Goal: Task Accomplishment & Management: Manage account settings

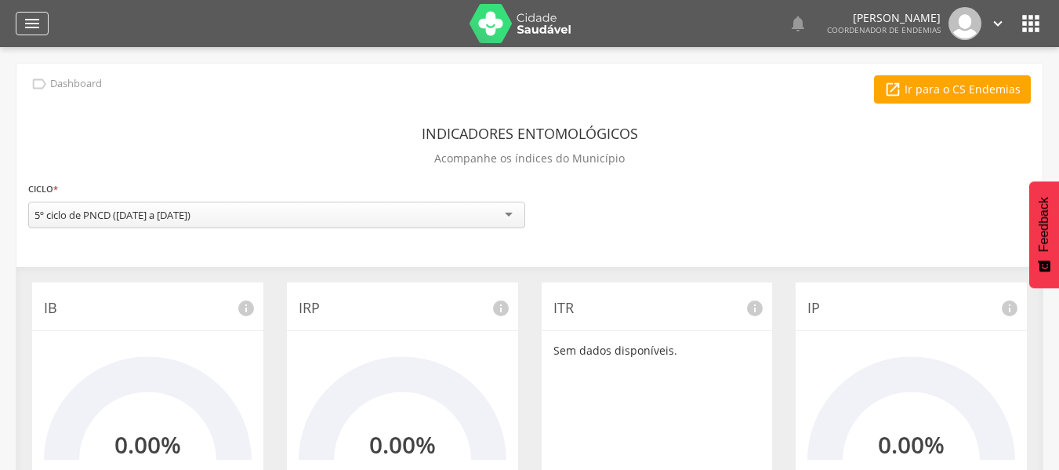
click at [43, 28] on div "" at bounding box center [32, 24] width 33 height 24
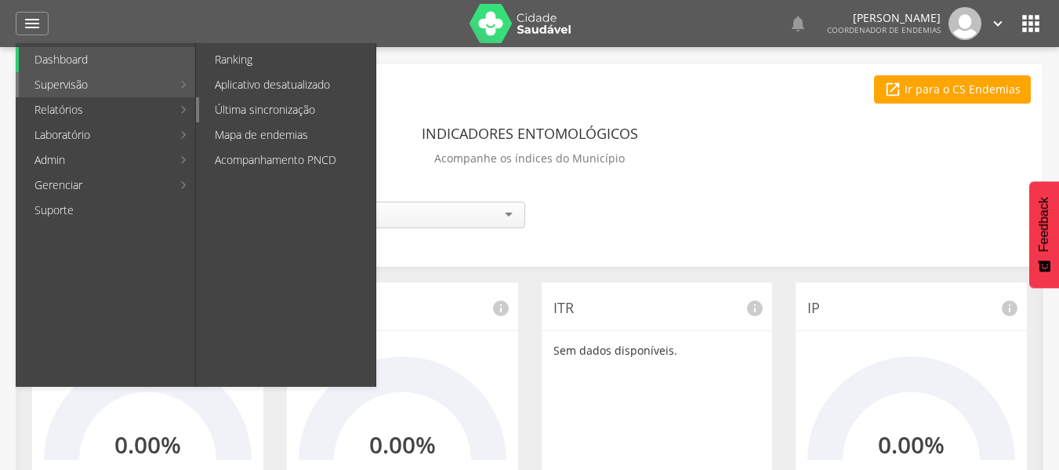
click at [235, 110] on link "Última sincronização" at bounding box center [287, 109] width 176 height 25
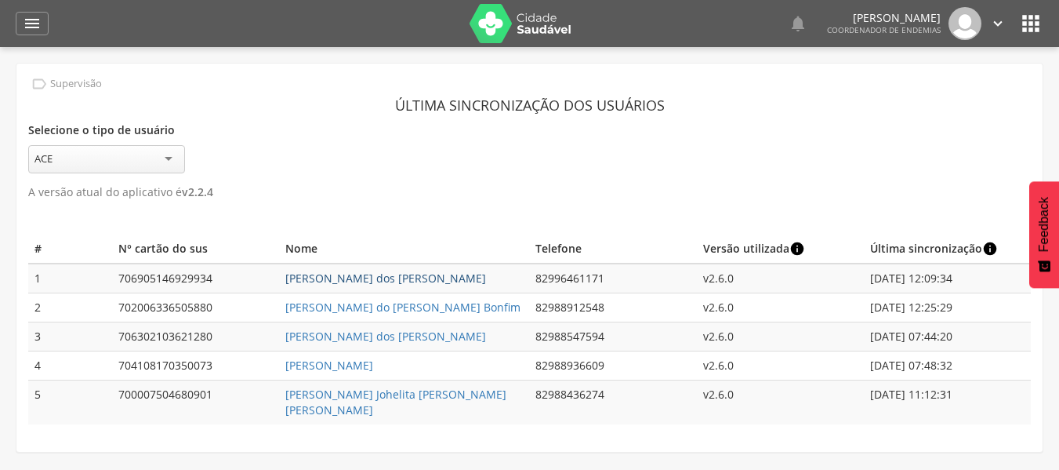
click at [361, 276] on link "[PERSON_NAME] dos [PERSON_NAME]" at bounding box center [385, 278] width 201 height 15
type input "**********"
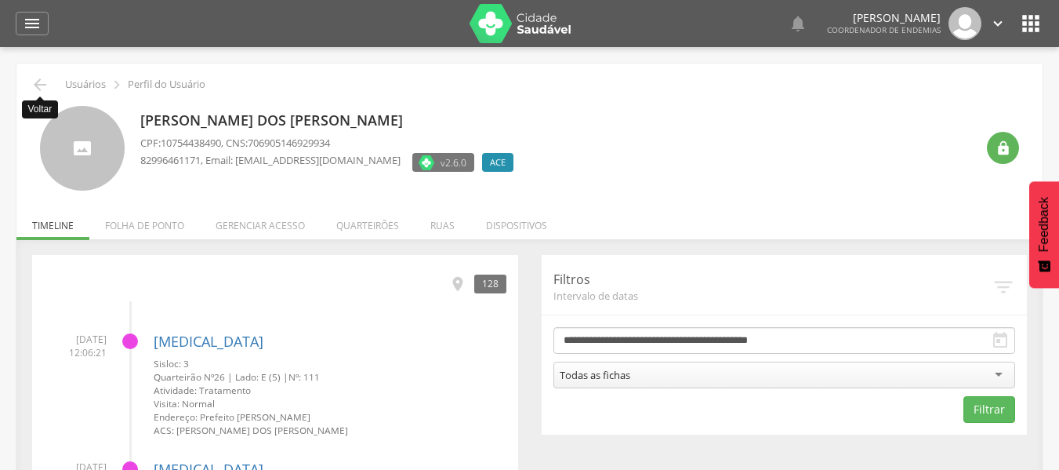
click at [42, 77] on icon "" at bounding box center [40, 84] width 19 height 19
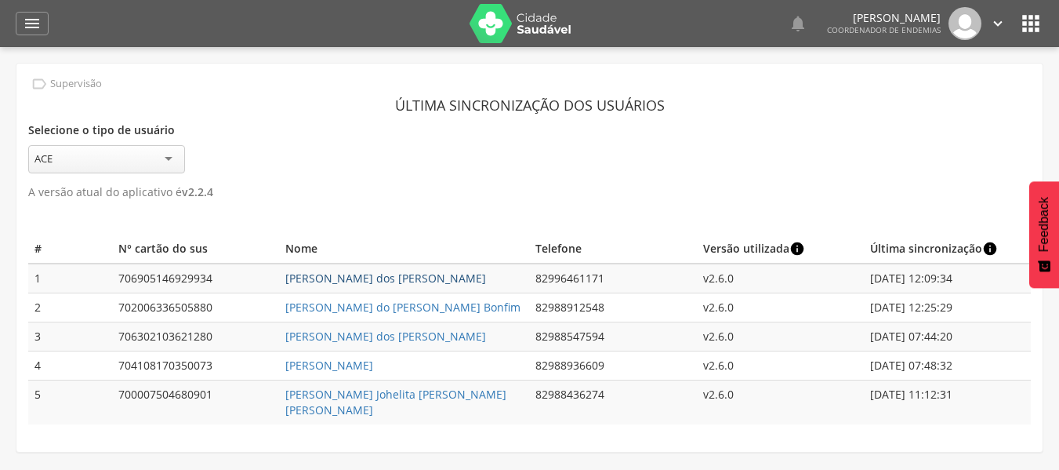
click at [365, 282] on link "[PERSON_NAME] dos [PERSON_NAME]" at bounding box center [385, 278] width 201 height 15
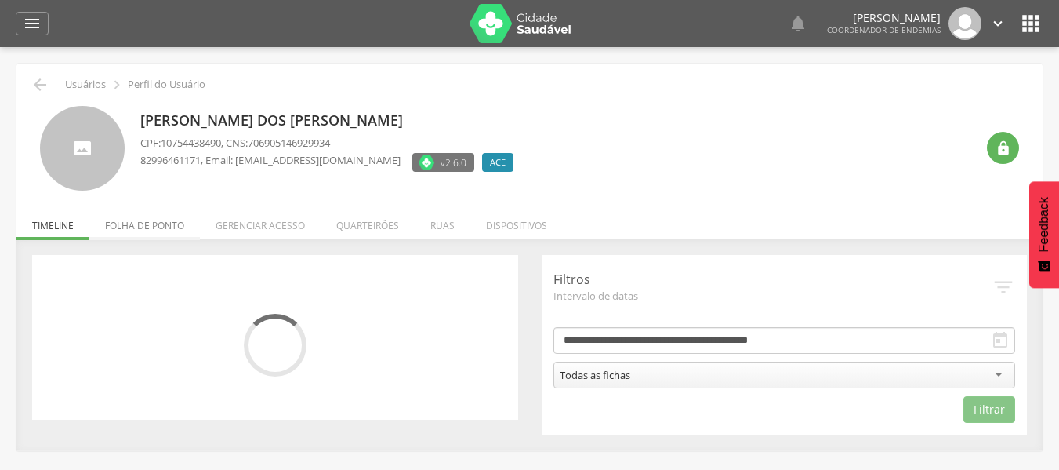
click at [181, 227] on li "Folha de ponto" at bounding box center [144, 221] width 111 height 37
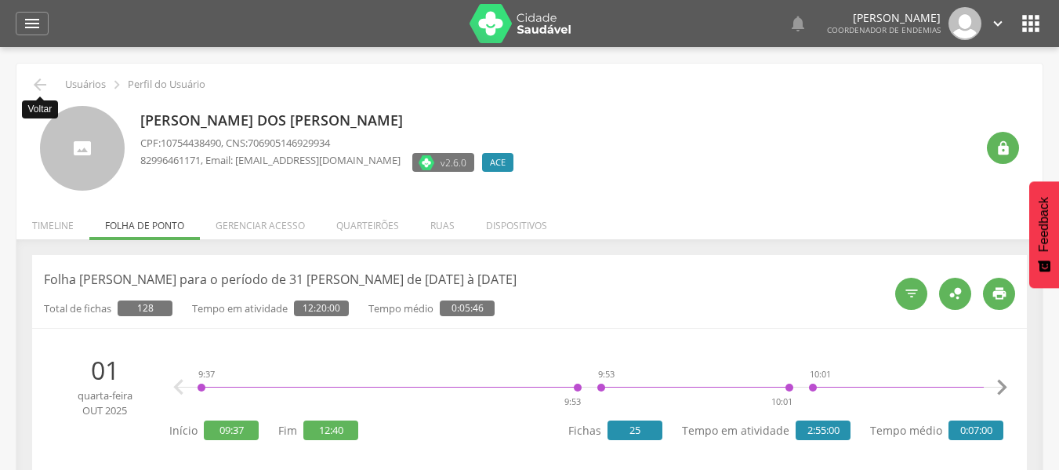
click at [41, 85] on icon "" at bounding box center [40, 84] width 19 height 19
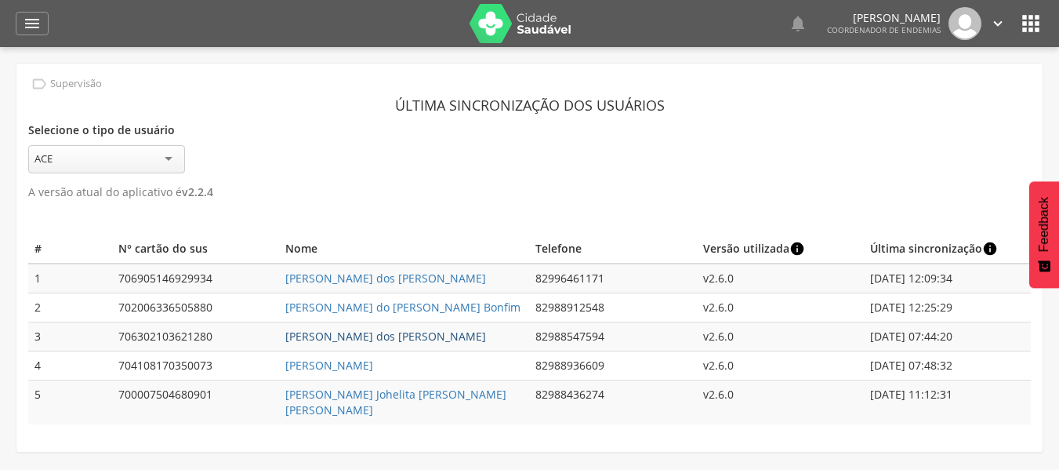
click at [436, 329] on link "[PERSON_NAME] dos [PERSON_NAME]" at bounding box center [385, 336] width 201 height 15
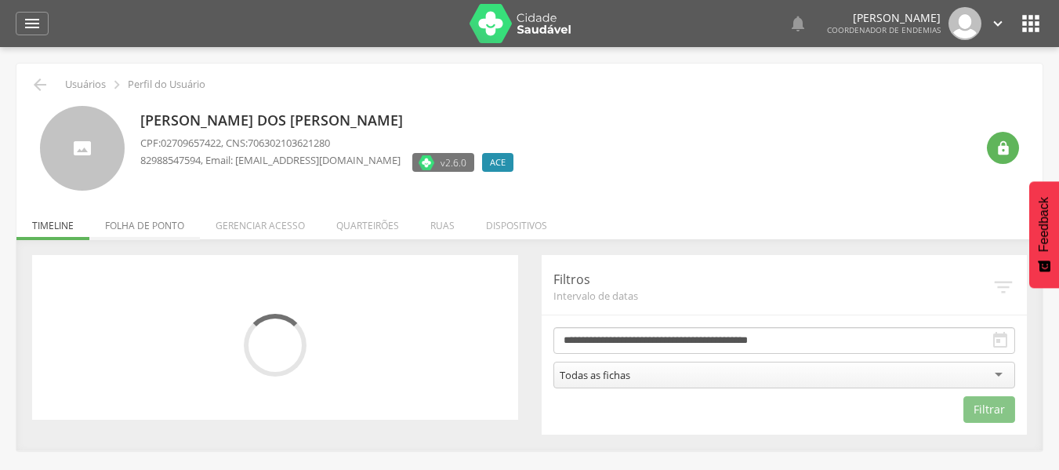
click at [170, 230] on li "Folha de ponto" at bounding box center [144, 221] width 111 height 37
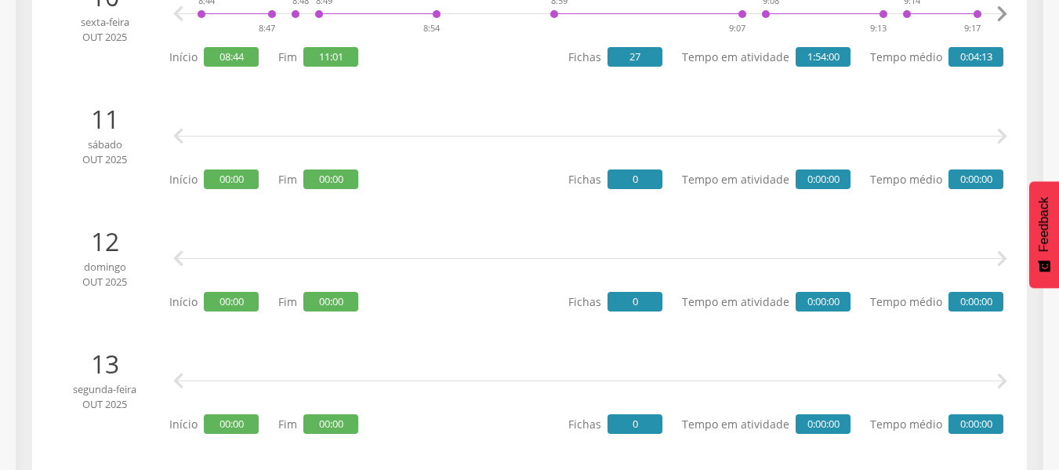
scroll to position [1647, 0]
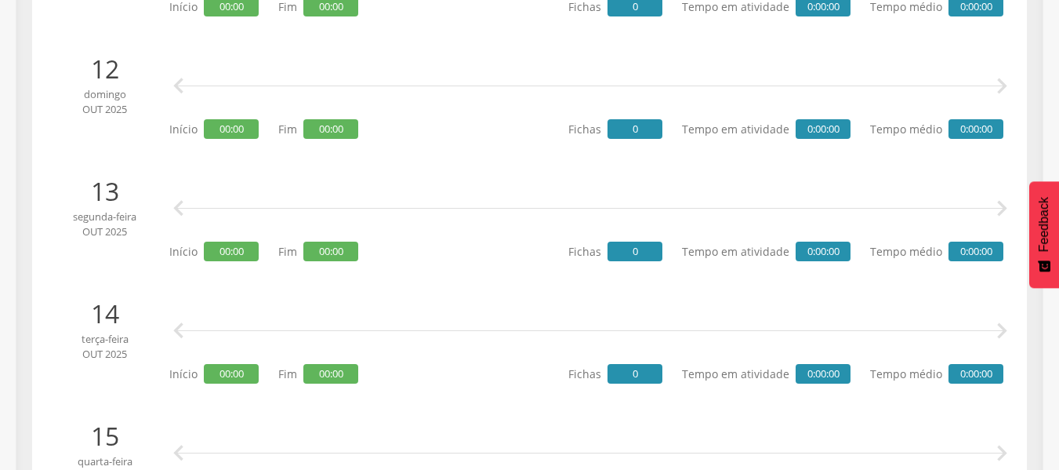
click at [1000, 205] on icon "" at bounding box center [1001, 208] width 31 height 31
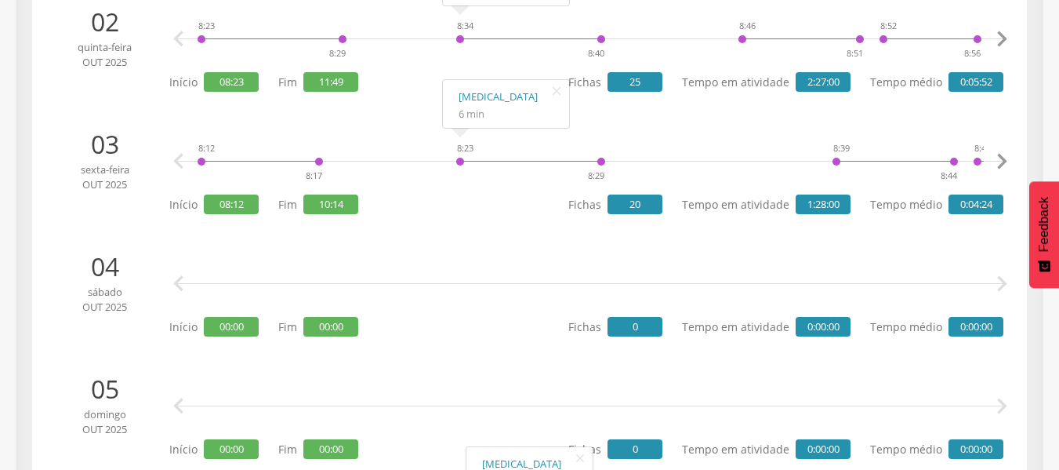
scroll to position [0, 0]
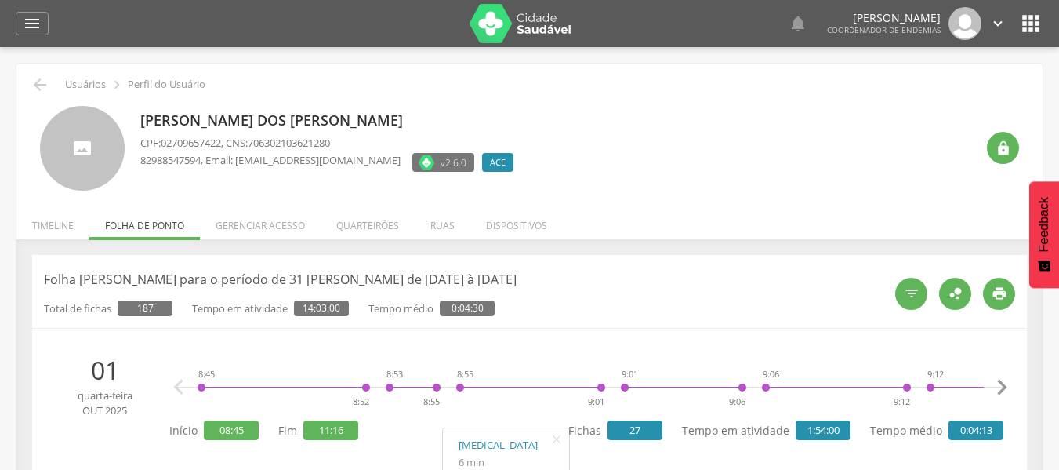
click at [253, 227] on li "Gerenciar acesso" at bounding box center [260, 221] width 121 height 37
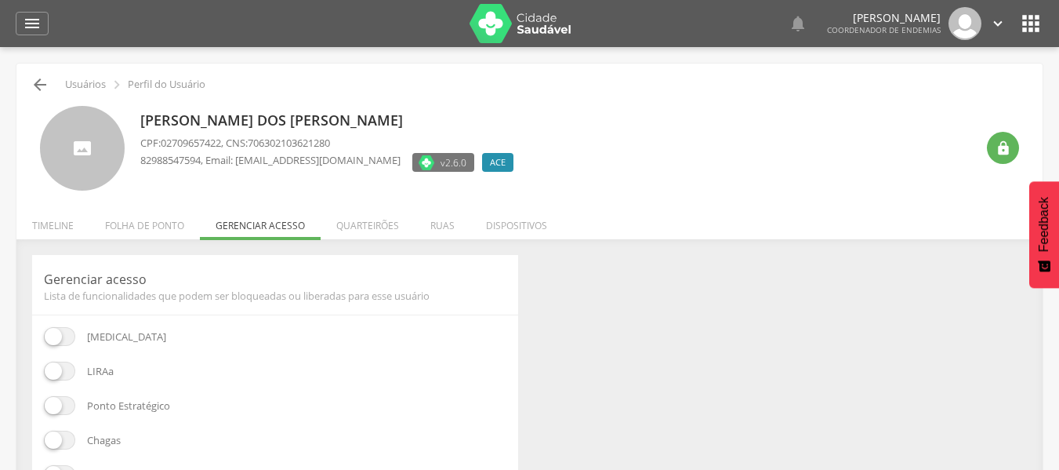
click at [33, 77] on div " Usuários  Perfil do Usuário [PERSON_NAME] dos [PERSON_NAME] CPF: 02709657422…" at bounding box center [529, 342] width 1026 height 556
click at [38, 88] on icon "" at bounding box center [40, 84] width 19 height 19
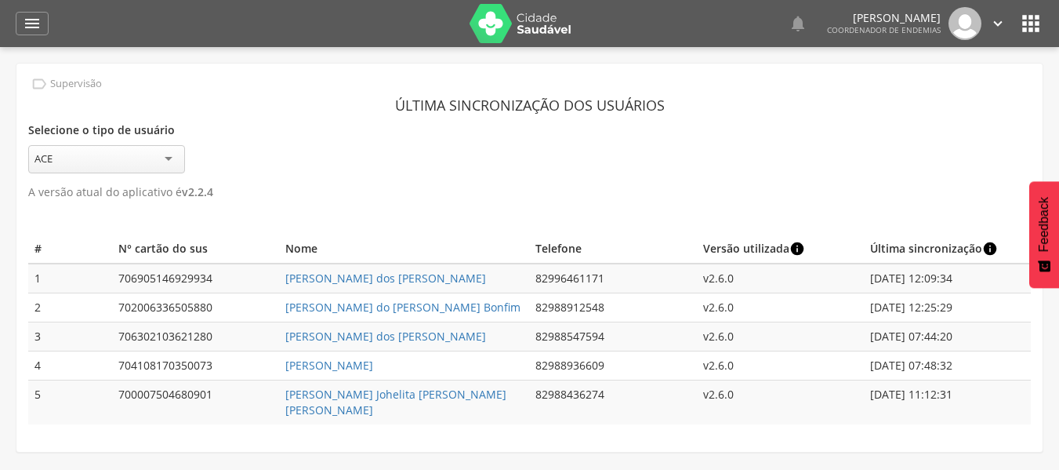
click at [932, 155] on div "Selecione o tipo de usuário *** ACE" at bounding box center [529, 146] width 1003 height 54
click at [505, 31] on img at bounding box center [521, 23] width 102 height 39
